Goal: Information Seeking & Learning: Learn about a topic

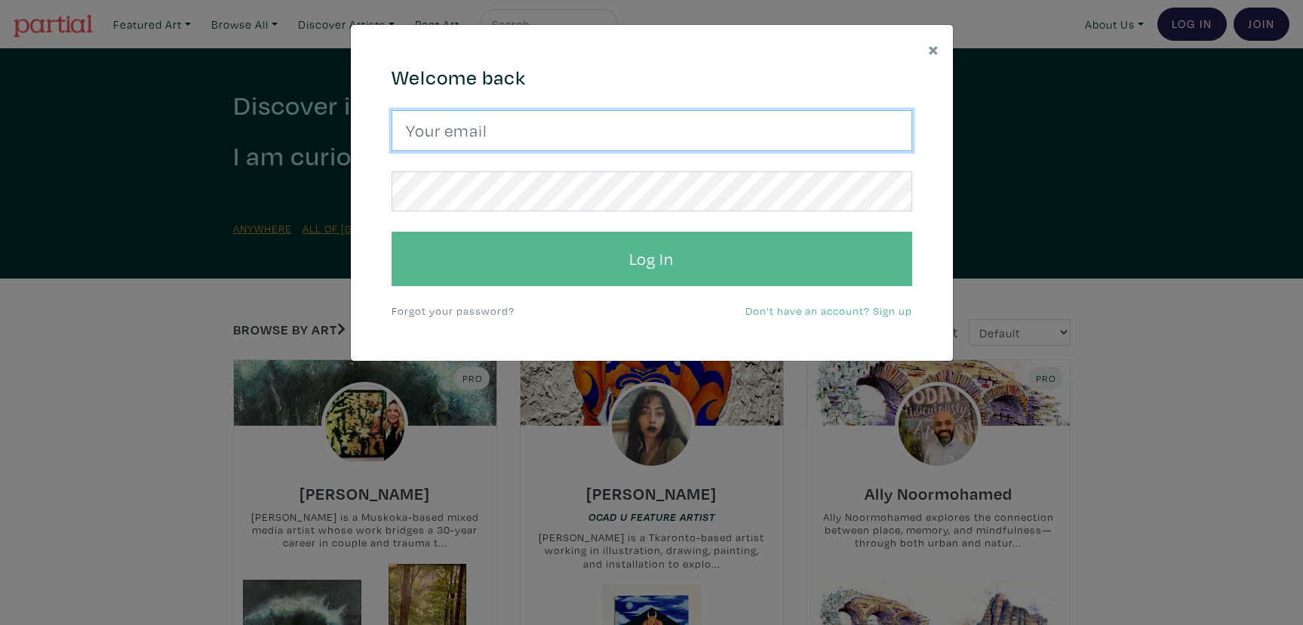
type input "lisaaskelding@gmail.com"
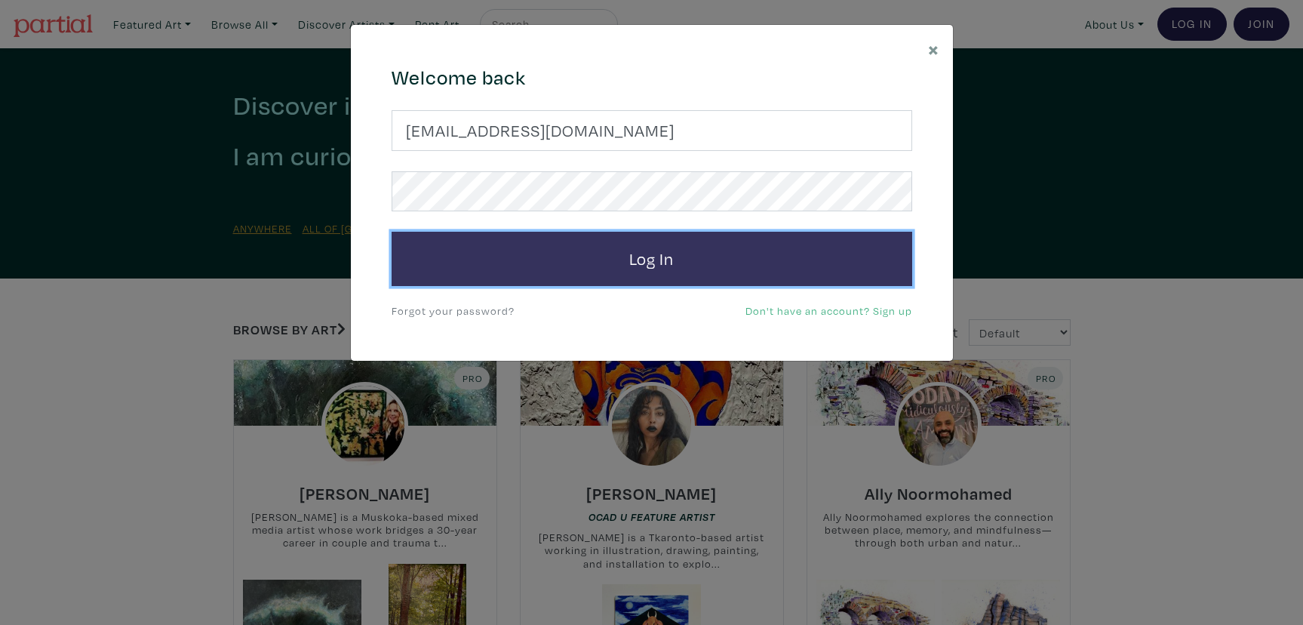
click at [700, 263] on button "Log In" at bounding box center [652, 259] width 521 height 54
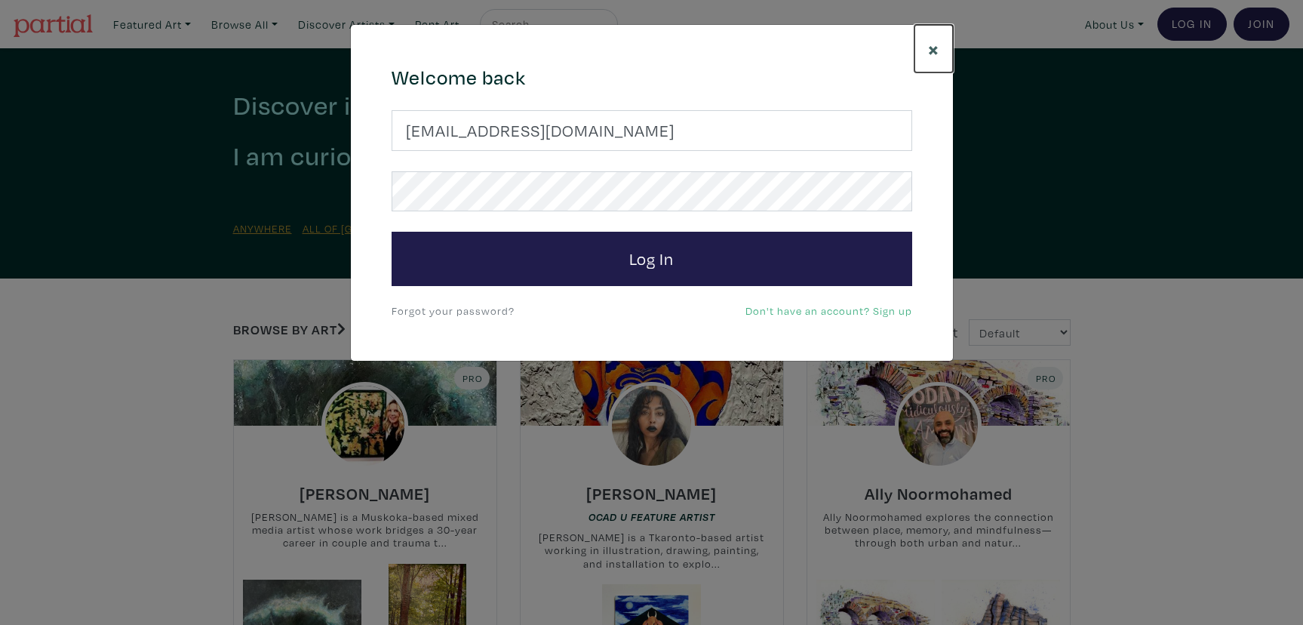
click at [935, 45] on span "×" at bounding box center [933, 48] width 11 height 26
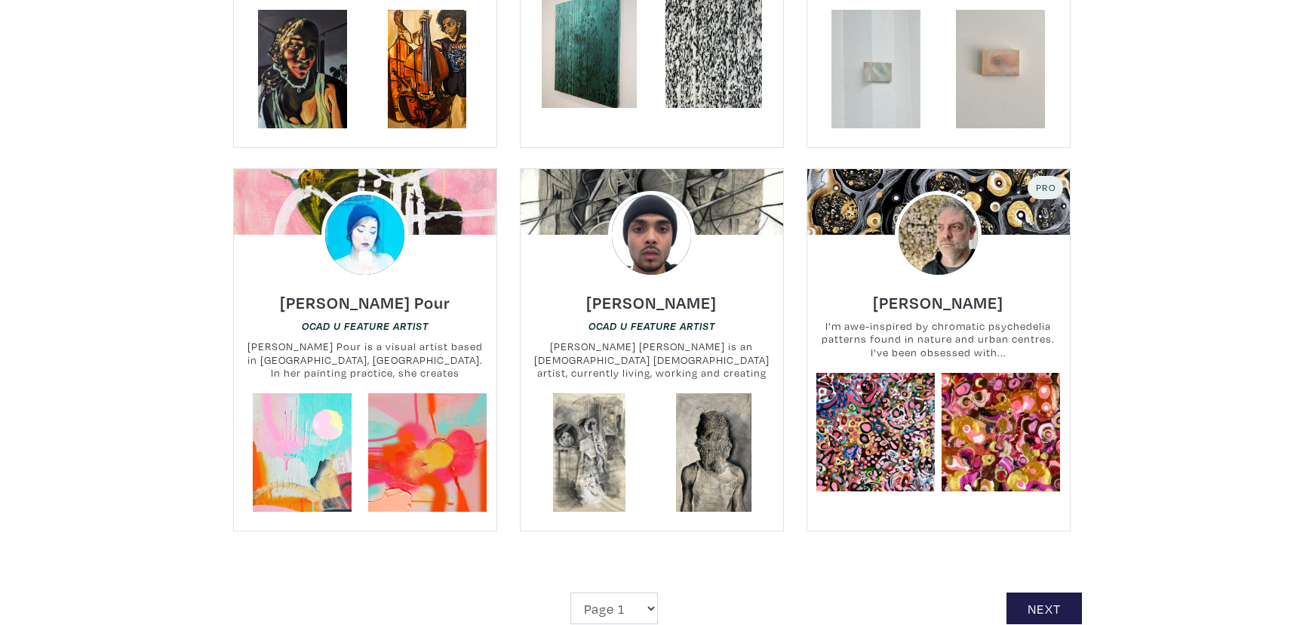
scroll to position [3292, 0]
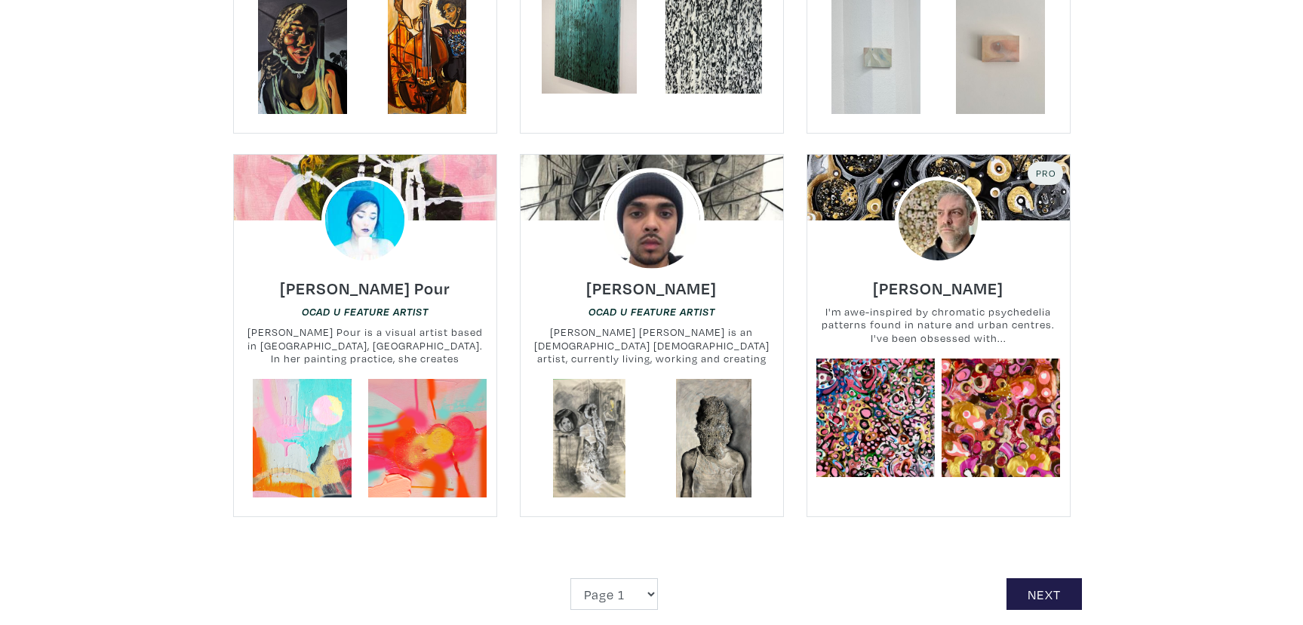
click at [660, 202] on img at bounding box center [651, 220] width 105 height 105
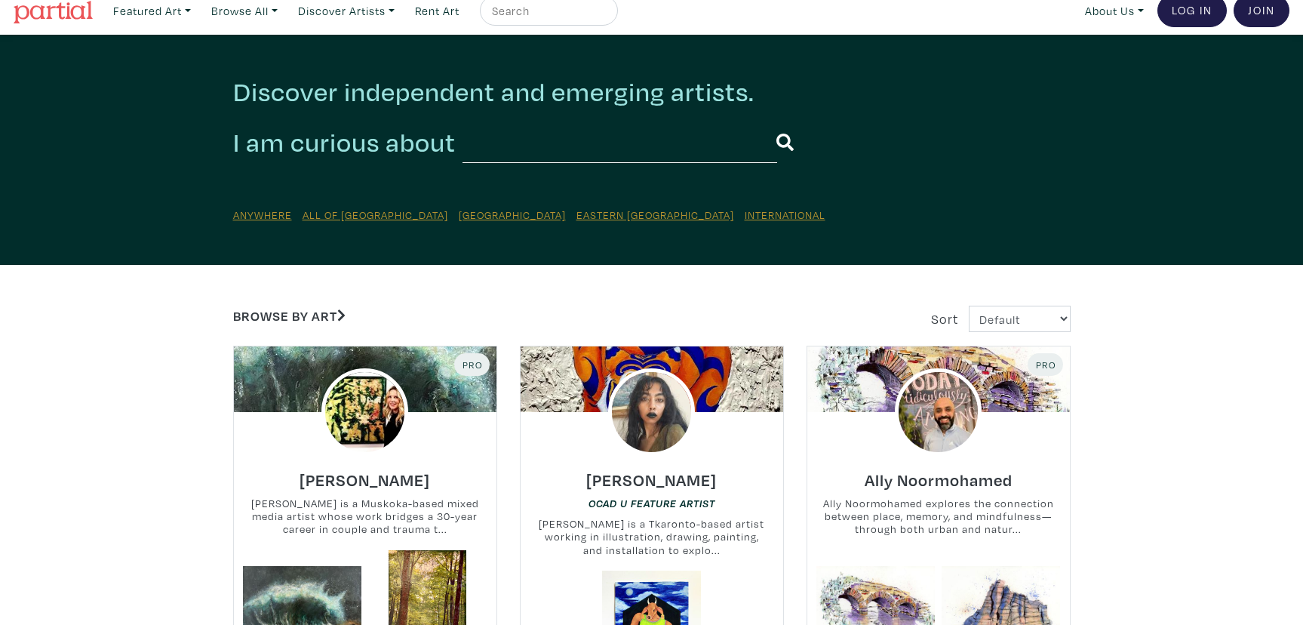
scroll to position [0, 0]
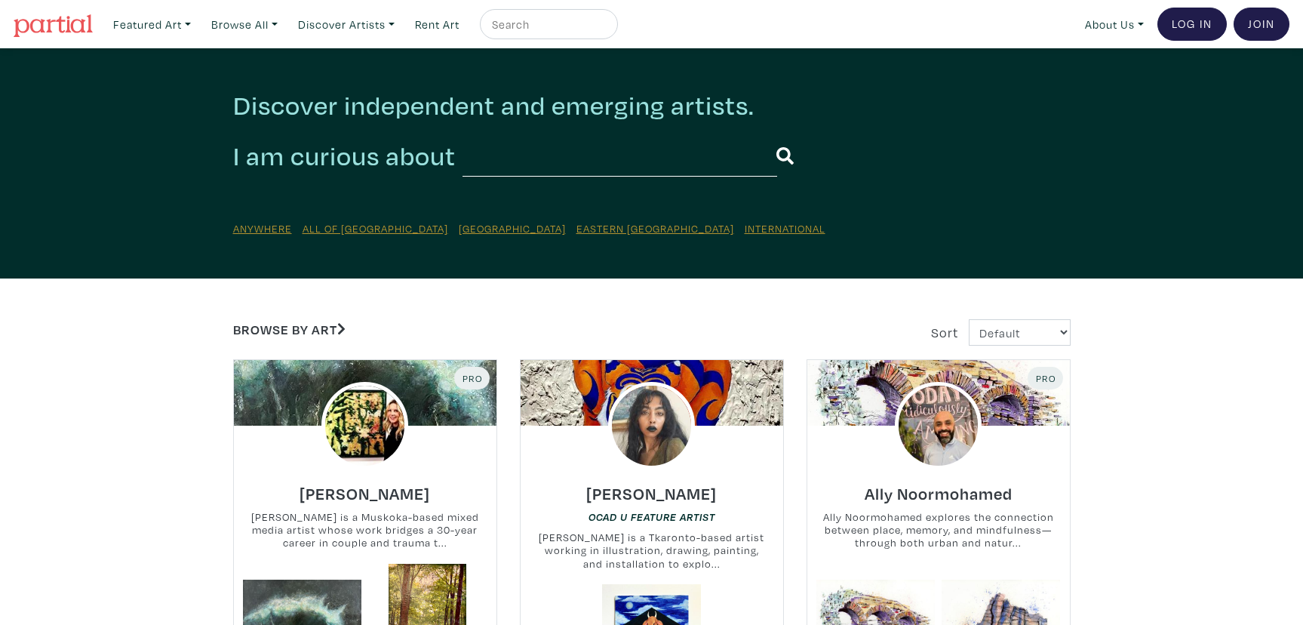
click at [509, 17] on input "text" at bounding box center [547, 24] width 113 height 19
type input "supriya james"
click at [607, 29] on button "submit" at bounding box center [607, 29] width 0 height 0
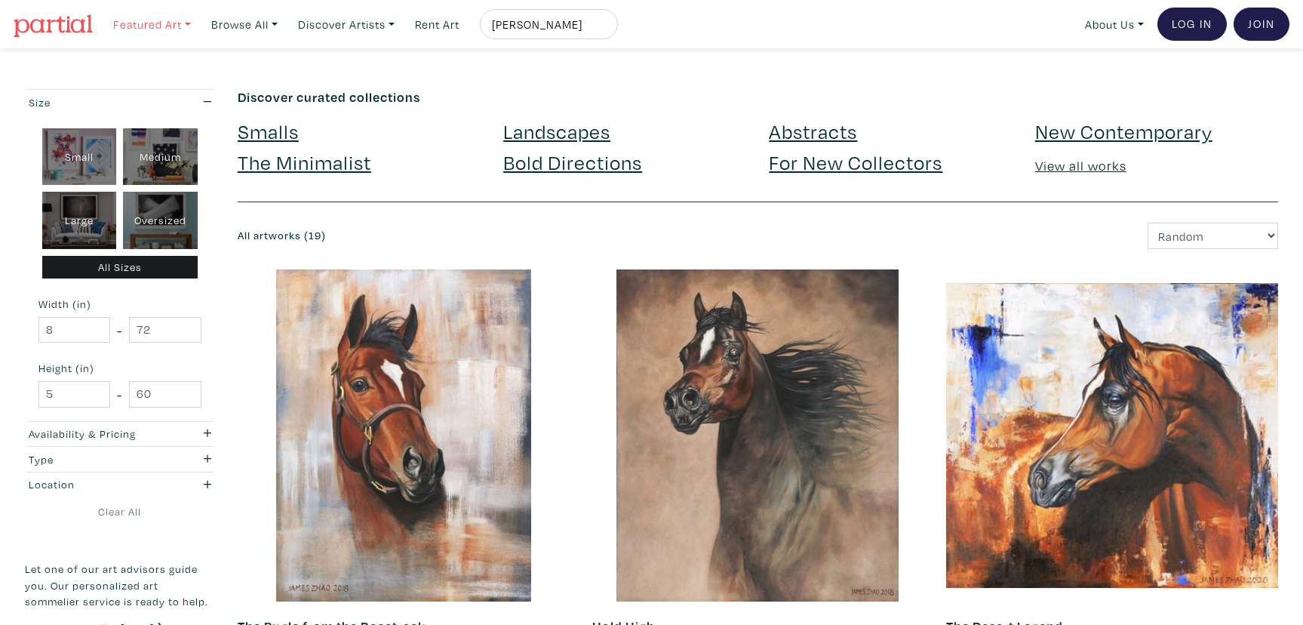
click at [168, 20] on link "Featured Art" at bounding box center [151, 24] width 91 height 31
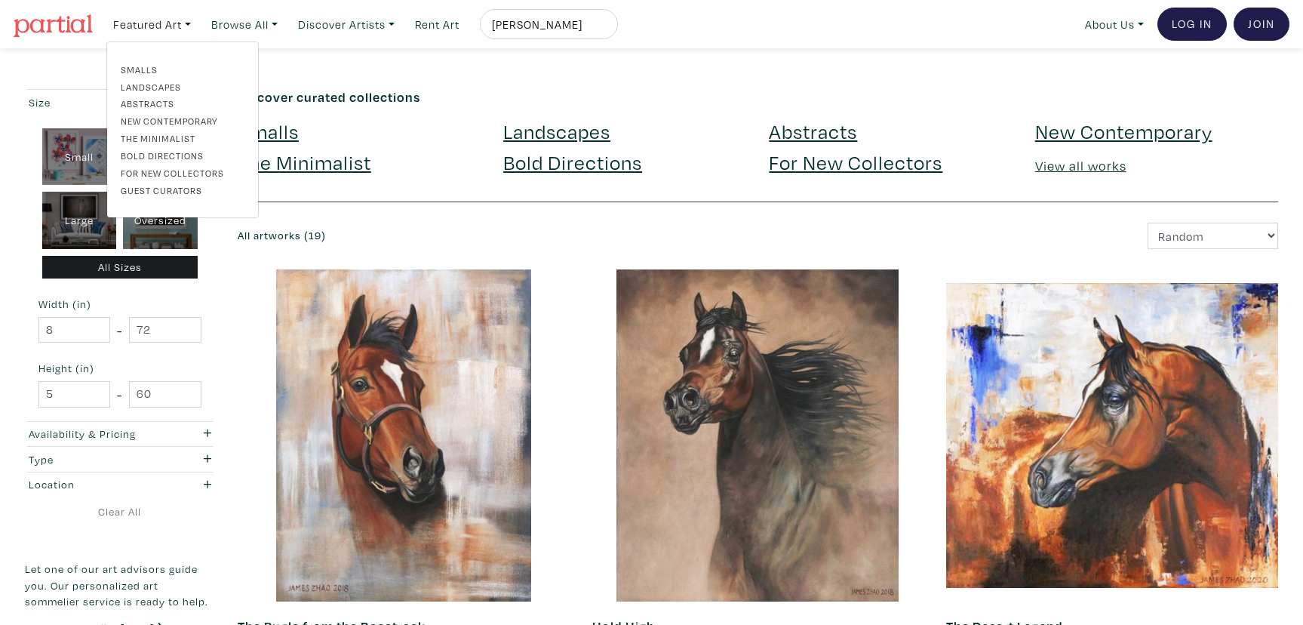
click at [168, 81] on link "Landscapes" at bounding box center [183, 87] width 124 height 14
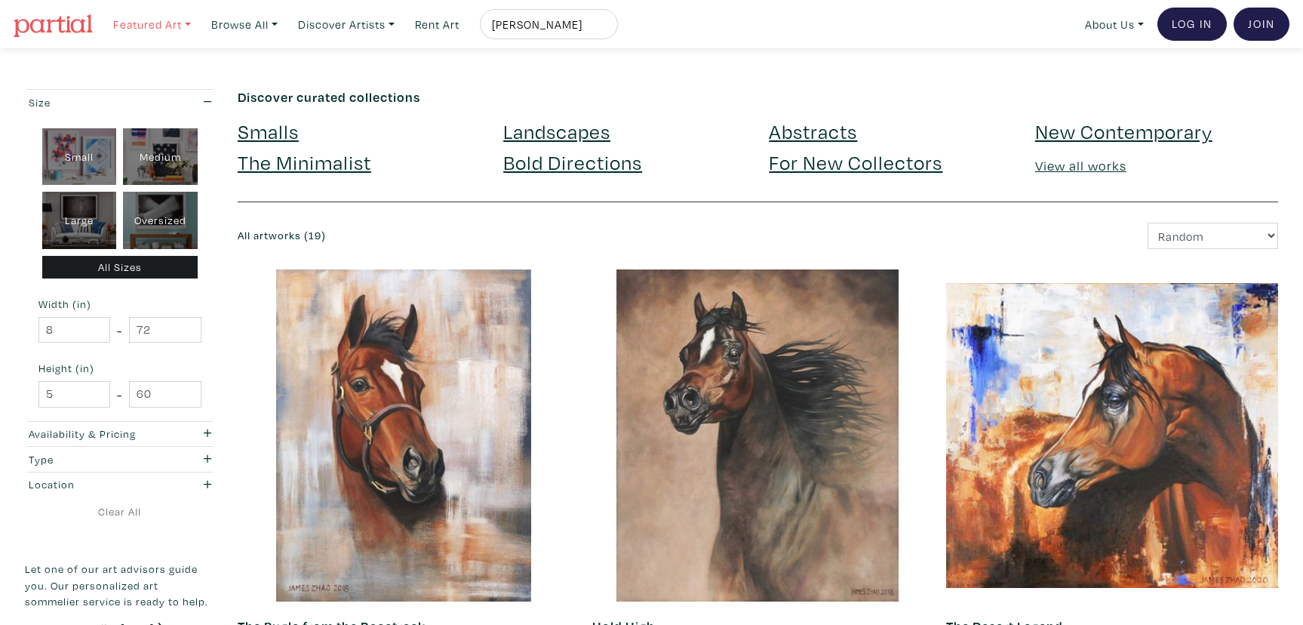
click at [171, 23] on link "Featured Art" at bounding box center [151, 24] width 91 height 31
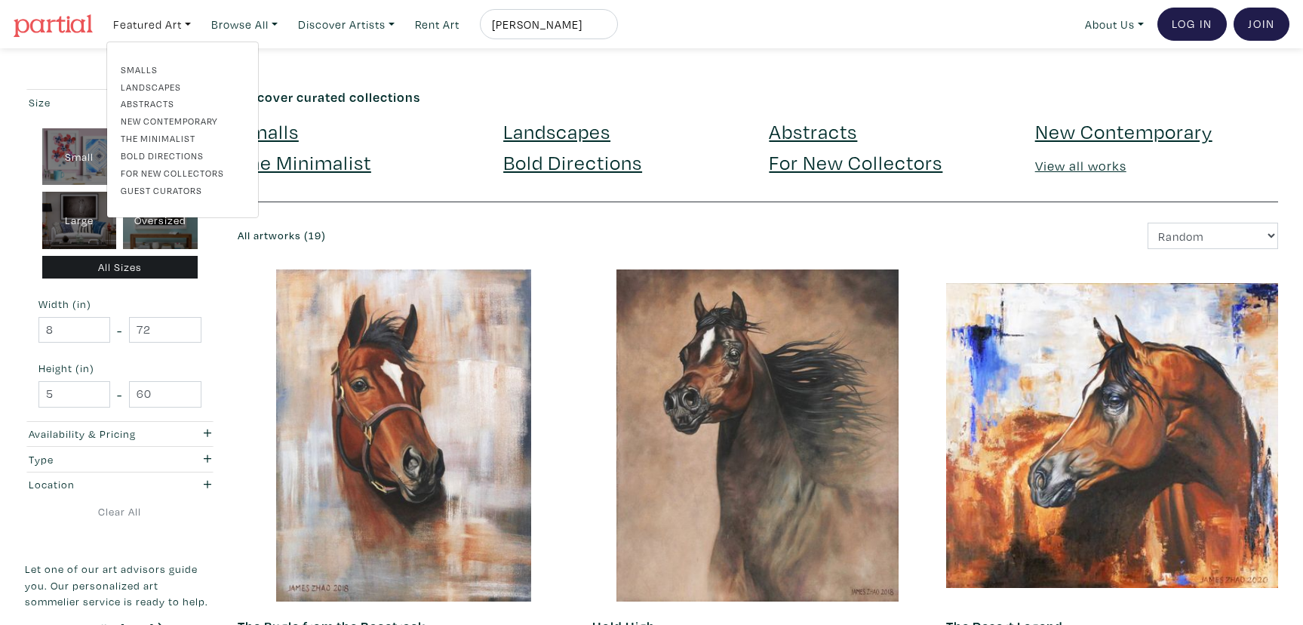
click at [160, 103] on link "Abstracts" at bounding box center [183, 104] width 124 height 14
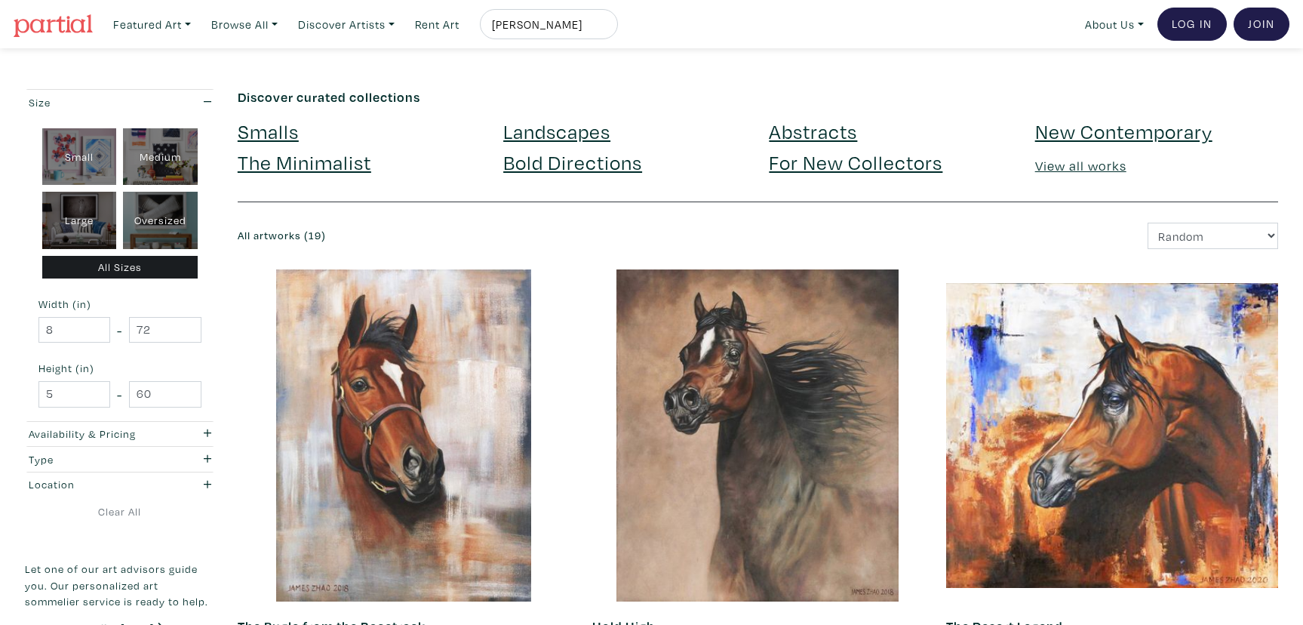
click at [1066, 169] on link "View all works" at bounding box center [1080, 165] width 91 height 17
click at [198, 22] on link "Browse All" at bounding box center [151, 24] width 91 height 31
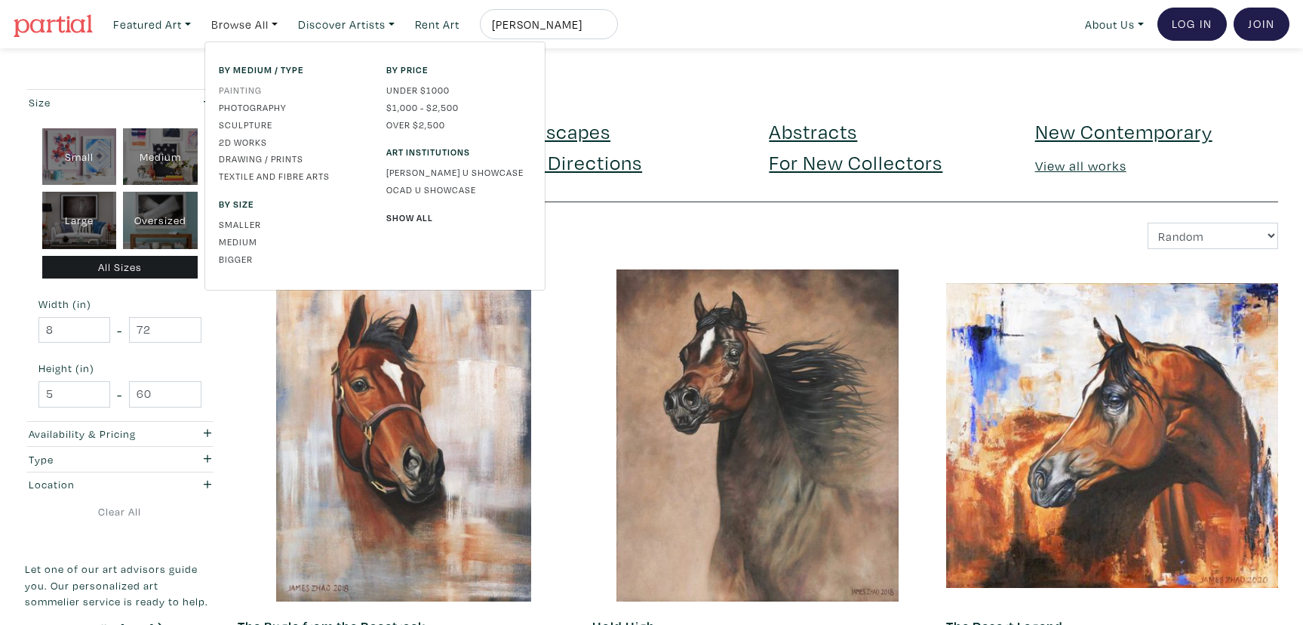
click at [245, 87] on link "Painting" at bounding box center [291, 90] width 145 height 14
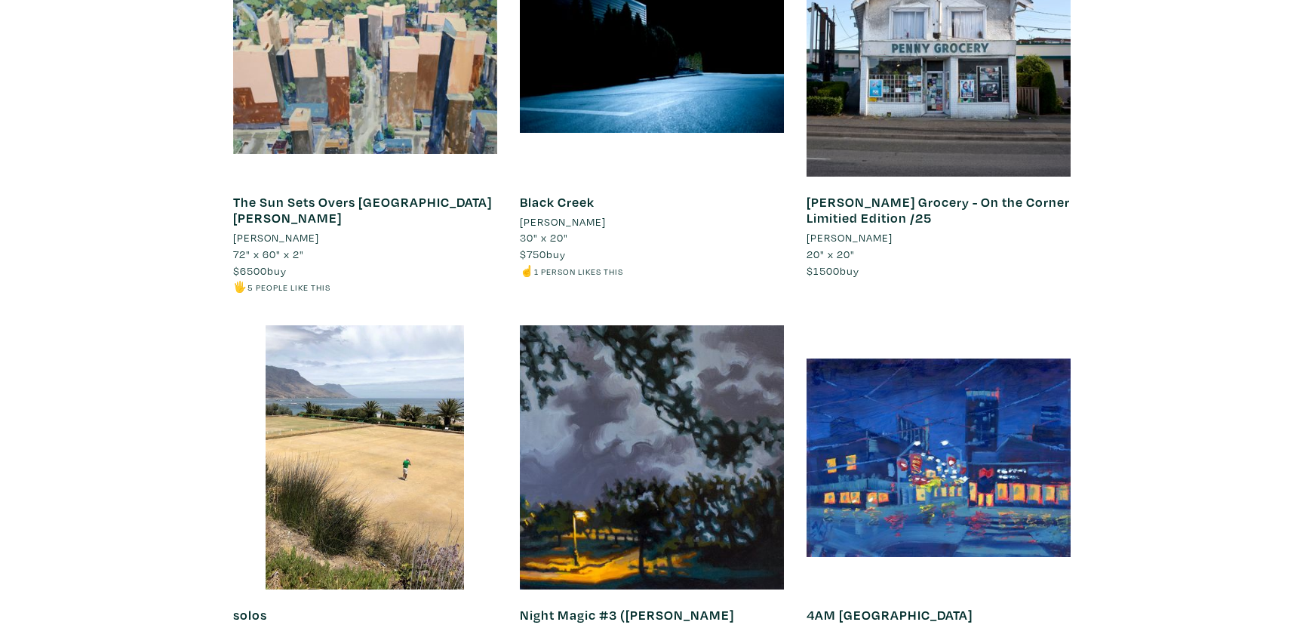
scroll to position [10566, 0]
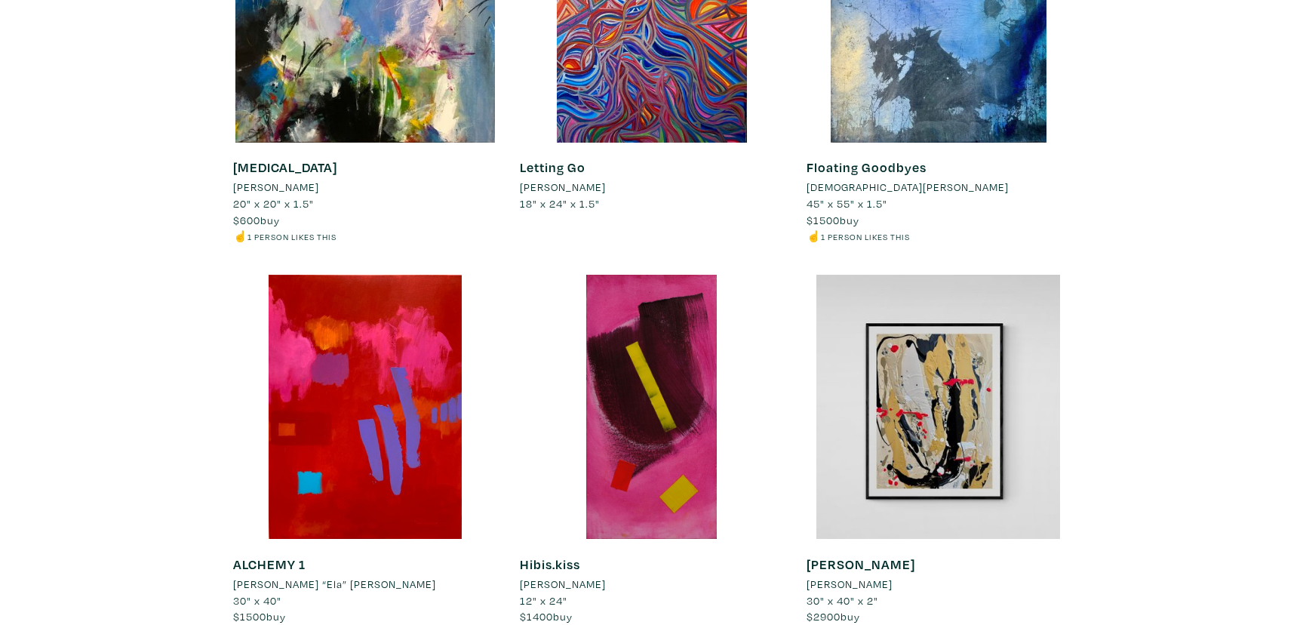
scroll to position [5975, 0]
